Goal: Task Accomplishment & Management: Complete application form

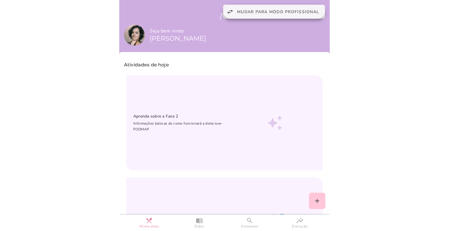
click at [254, 14] on span "Mudar para modo profissional" at bounding box center [278, 12] width 82 height 6
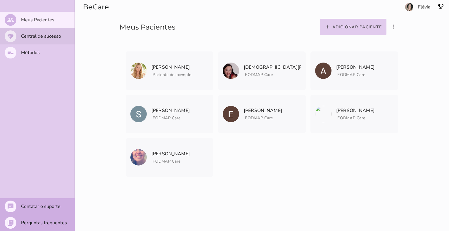
click at [0, 0] on slot "Central de sucesso" at bounding box center [0, 0] width 0 height 0
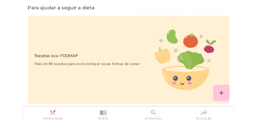
scroll to position [530, 0]
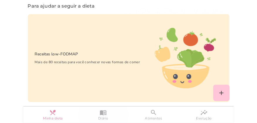
click at [0, 0] on slot "menu_book" at bounding box center [0, 0] width 0 height 0
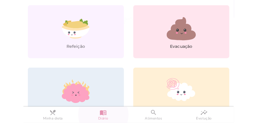
scroll to position [56, 0]
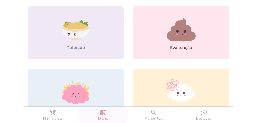
click at [75, 34] on icon at bounding box center [75, 34] width 27 height 10
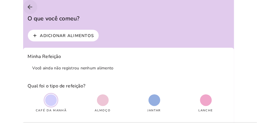
click at [27, 6] on icon "arrow_back" at bounding box center [30, 7] width 7 height 7
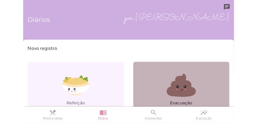
click at [181, 85] on icon at bounding box center [180, 85] width 29 height 23
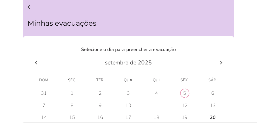
scroll to position [50, 0]
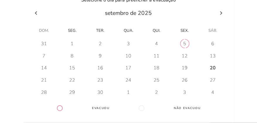
click at [211, 68] on div "20" at bounding box center [213, 68] width 6 height 6
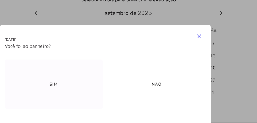
click at [0, 0] on slot "Sim" at bounding box center [0, 0] width 0 height 0
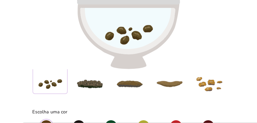
scroll to position [67, 0]
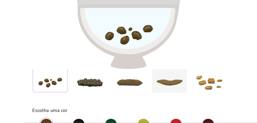
type strip-control "4"
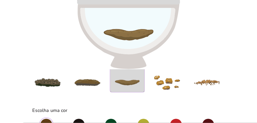
click at [171, 82] on div "Tipo 1 Tipo 2 Tipo 3 Tipo 4 Tipo 5 Tipo 6 Tipo 7" at bounding box center [127, 73] width 274 height 44
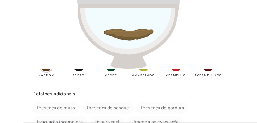
scroll to position [107, 0]
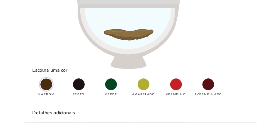
click at [48, 84] on span at bounding box center [46, 85] width 12 height 12
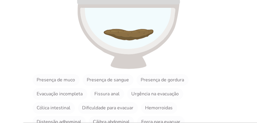
scroll to position [157, 0]
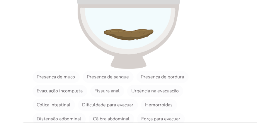
click at [0, 0] on slot "Cólica intestinal" at bounding box center [0, 0] width 0 height 0
type vaadin-checkbox "HoIElviEom4OnsBr5T8X"
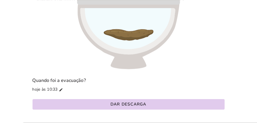
scroll to position [235, 0]
click at [0, 0] on slot "Dar descarga" at bounding box center [0, 0] width 0 height 0
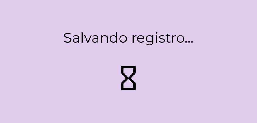
type strip-control "1"
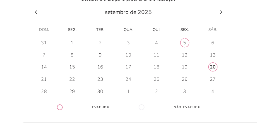
scroll to position [50, 0]
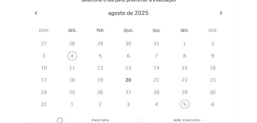
click at [37, 13] on icon at bounding box center [35, 13] width 7 height 7
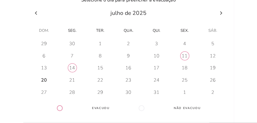
click at [35, 13] on icon at bounding box center [36, 13] width 2 height 4
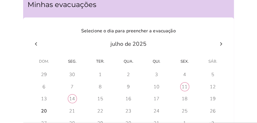
scroll to position [0, 0]
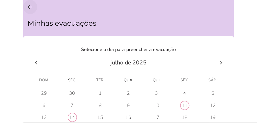
click at [31, 6] on icon "arrow_back" at bounding box center [30, 7] width 7 height 7
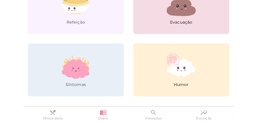
scroll to position [83, 0]
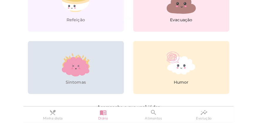
click at [78, 69] on ellipse at bounding box center [79, 68] width 2 height 1
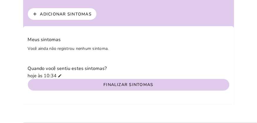
scroll to position [16, 0]
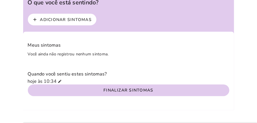
click at [0, 0] on slot "Adicionar sintomas" at bounding box center [0, 0] width 0 height 0
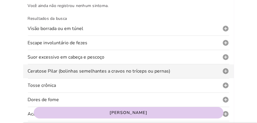
scroll to position [33, 0]
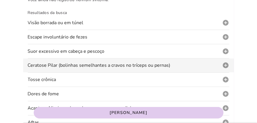
click at [0, 0] on slot "add_circle" at bounding box center [0, 0] width 0 height 0
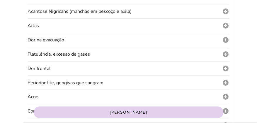
click at [0, 0] on slot "[PERSON_NAME]" at bounding box center [0, 0] width 0 height 0
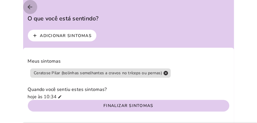
click at [30, 5] on icon "arrow_back" at bounding box center [30, 7] width 7 height 7
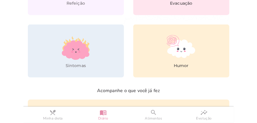
scroll to position [134, 0]
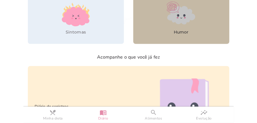
click at [180, 23] on icon at bounding box center [181, 15] width 28 height 18
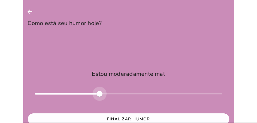
type input "****"
type mwc-slider "-0.2"
click at [112, 89] on div at bounding box center [128, 94] width 187 height 14
click at [31, 11] on icon "arrow_back" at bounding box center [30, 11] width 7 height 7
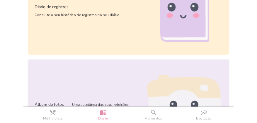
scroll to position [278, 0]
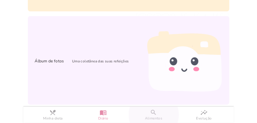
click at [0, 0] on slot "search" at bounding box center [0, 0] width 0 height 0
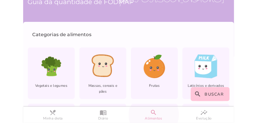
scroll to position [16, 0]
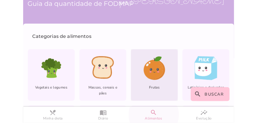
click at [151, 68] on icon at bounding box center [153, 69] width 20 height 19
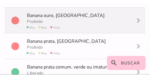
scroll to position [302, 0]
